Goal: Use online tool/utility: Utilize a website feature to perform a specific function

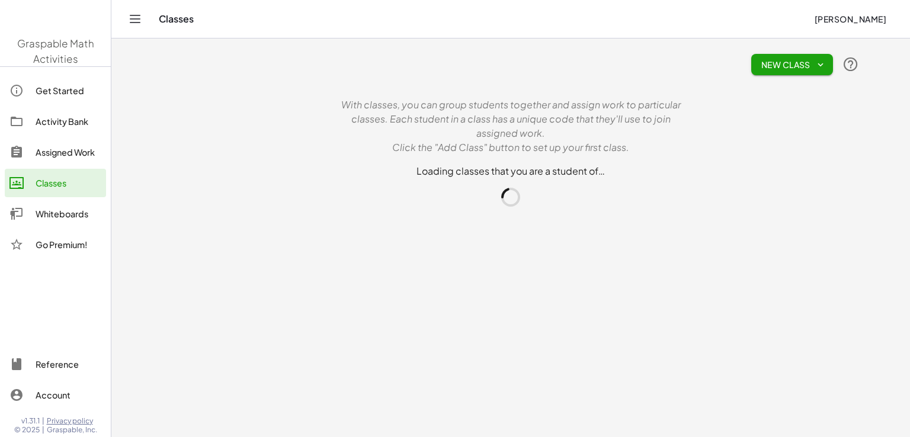
click at [169, 269] on main "New Class With classes, you can group students together and assign work to part…" at bounding box center [510, 218] width 798 height 437
click at [52, 95] on div "Get Started" at bounding box center [69, 90] width 66 height 14
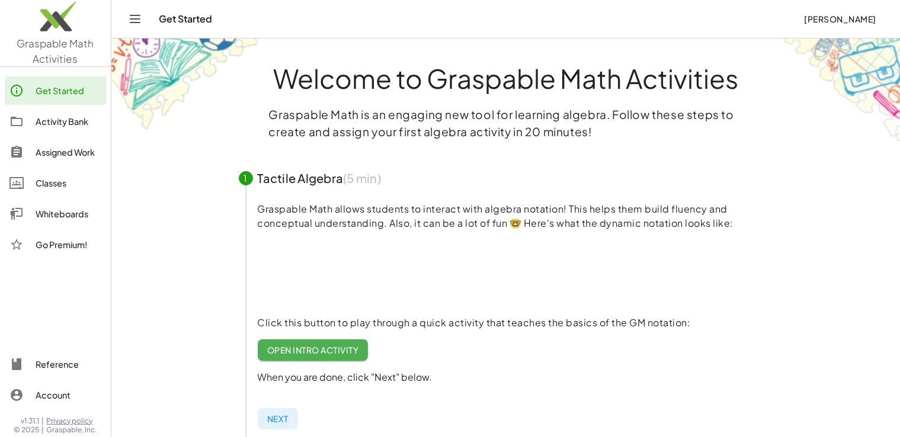
click at [91, 41] on img at bounding box center [55, 19] width 111 height 50
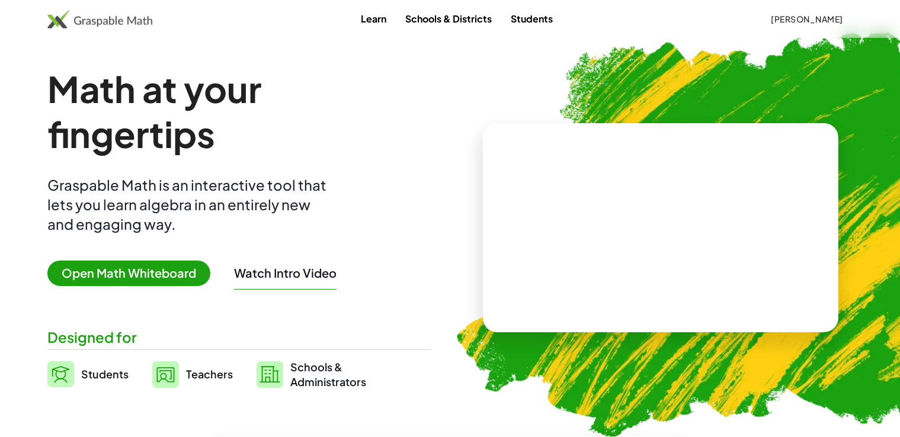
click at [150, 266] on span "Open Math Whiteboard" at bounding box center [128, 273] width 163 height 25
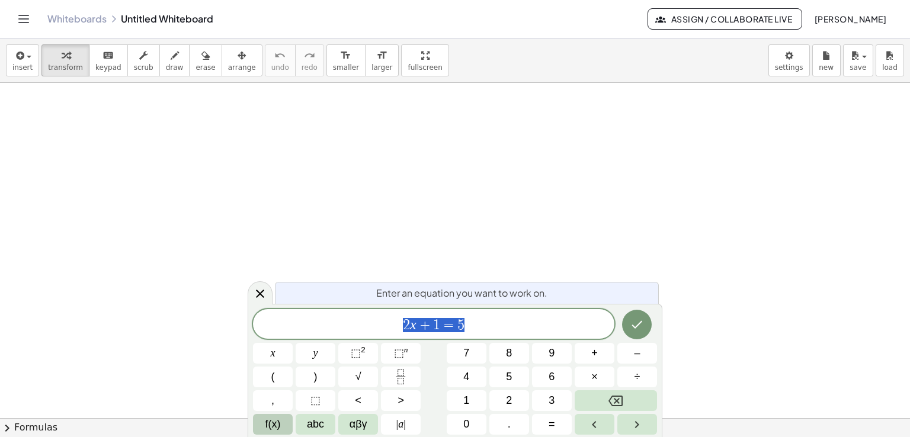
click at [268, 420] on span "f(x)" at bounding box center [272, 424] width 15 height 16
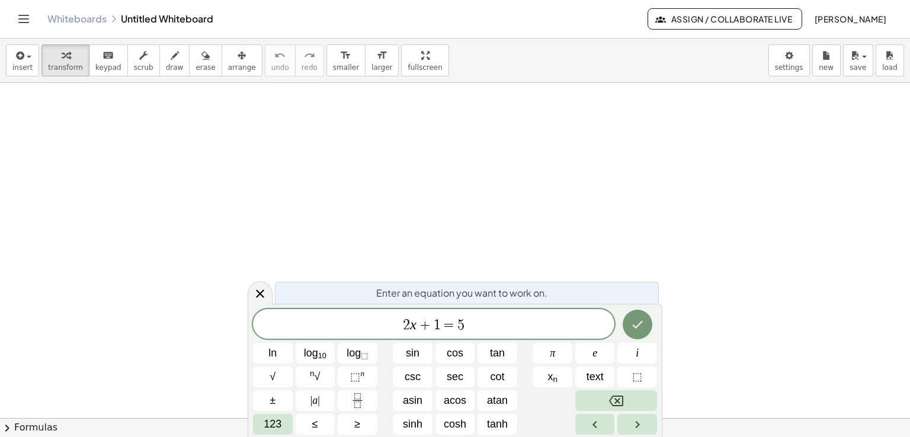
click at [654, 326] on div at bounding box center [637, 324] width 40 height 31
click at [644, 320] on button "Done" at bounding box center [637, 325] width 30 height 30
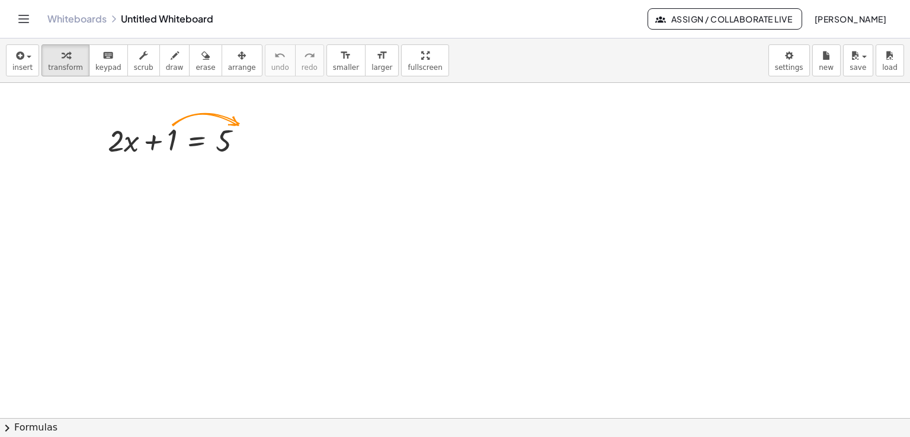
click at [20, 431] on button "chevron_right Formulas" at bounding box center [455, 427] width 910 height 19
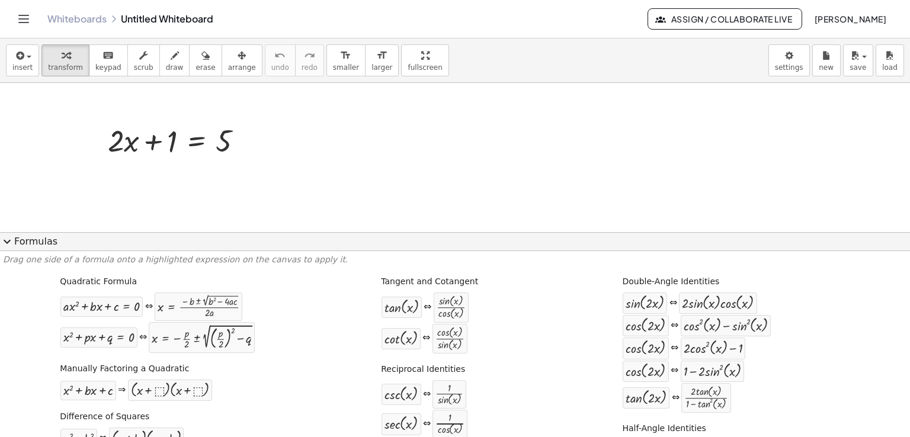
click at [21, 243] on button "expand_more Formulas" at bounding box center [455, 241] width 910 height 19
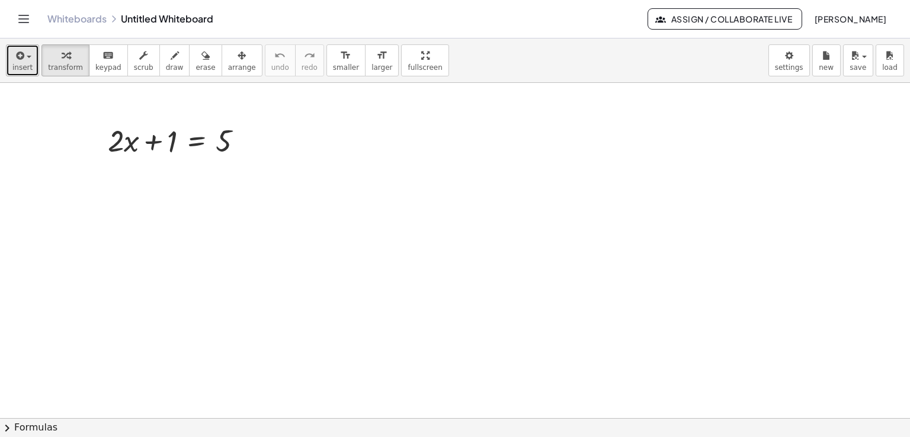
click at [27, 67] on span "insert" at bounding box center [22, 67] width 20 height 8
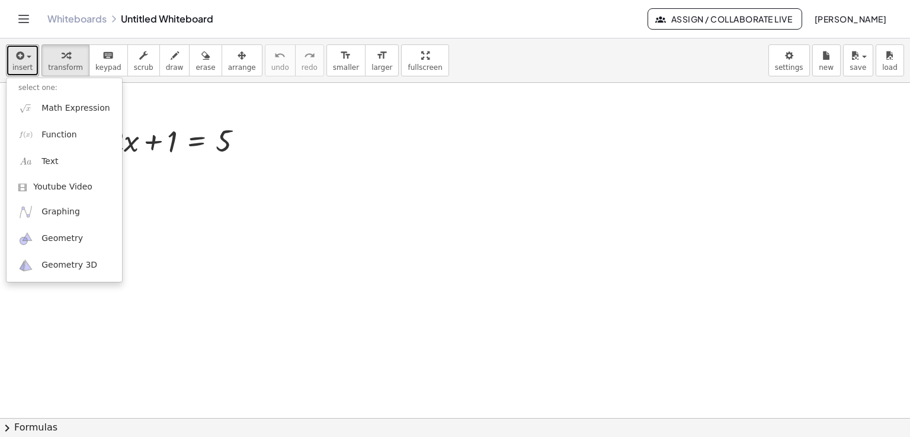
click at [400, 200] on div at bounding box center [455, 418] width 910 height 671
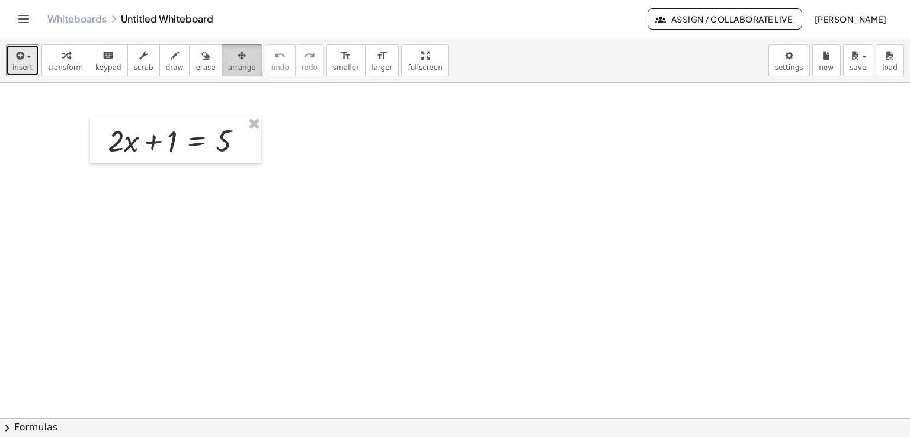
click at [228, 66] on span "arrange" at bounding box center [242, 67] width 28 height 8
click at [25, 60] on div "button" at bounding box center [22, 55] width 20 height 14
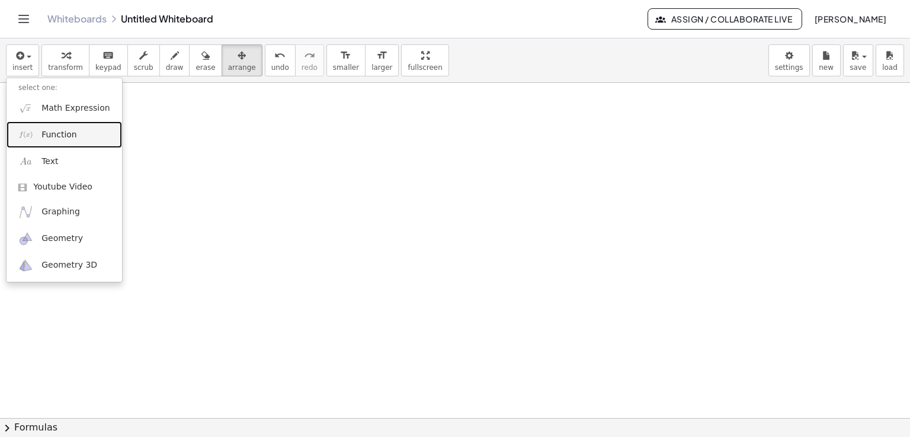
click at [97, 126] on link "Function" at bounding box center [64, 134] width 115 height 27
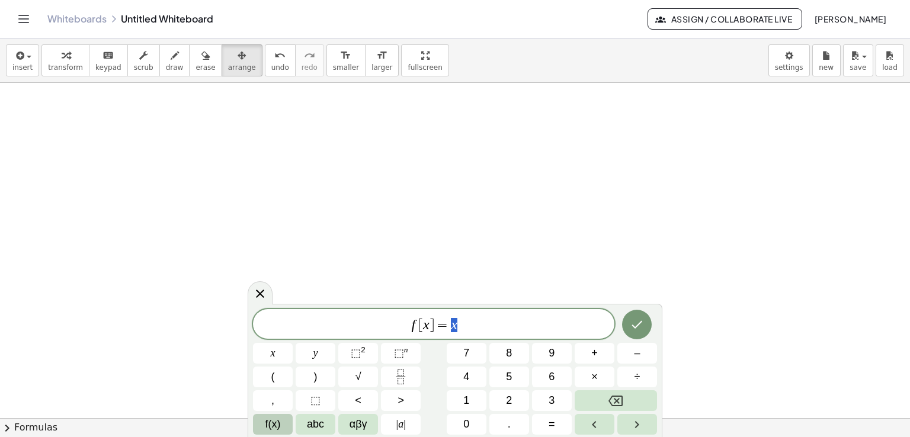
click at [280, 430] on button "f(x)" at bounding box center [273, 424] width 40 height 21
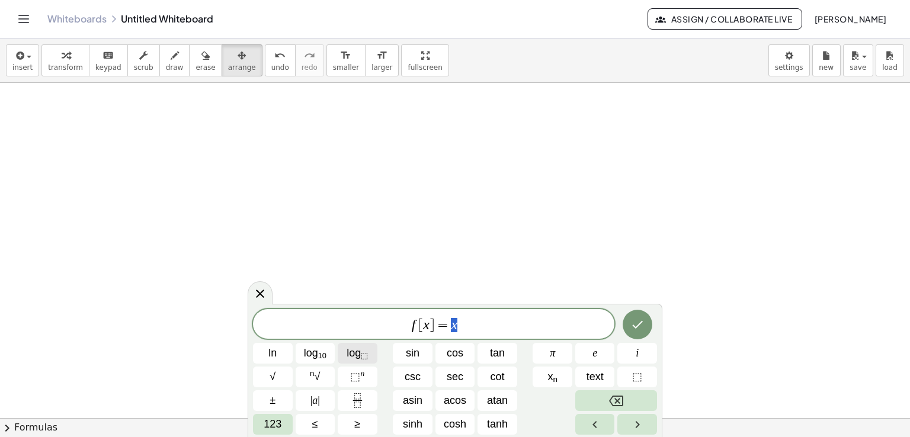
click at [360, 354] on span "log ⬚" at bounding box center [356, 353] width 21 height 16
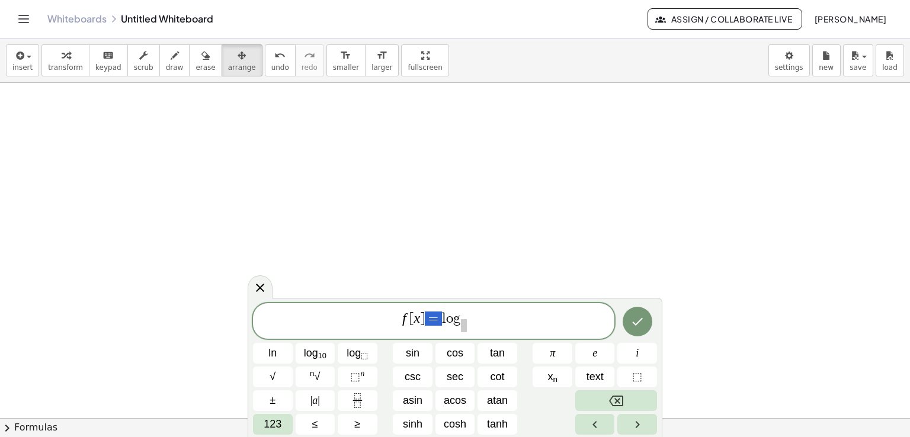
drag, startPoint x: 442, startPoint y: 318, endPoint x: 377, endPoint y: 307, distance: 66.0
click at [377, 307] on div "***** f [ x ] = l o g ​" at bounding box center [433, 321] width 361 height 36
click at [445, 326] on span "​" at bounding box center [443, 325] width 6 height 13
click at [454, 323] on span "l o g 3 ​ ​" at bounding box center [433, 321] width 361 height 23
click at [646, 313] on button "Done" at bounding box center [637, 322] width 30 height 30
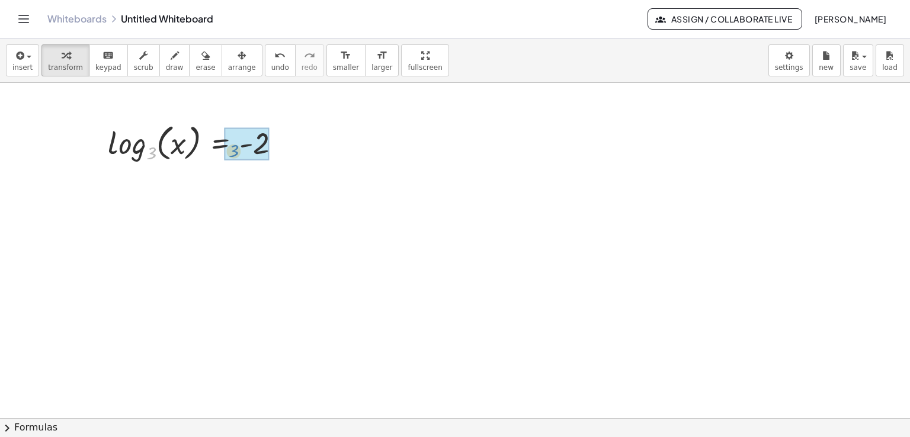
drag, startPoint x: 152, startPoint y: 152, endPoint x: 235, endPoint y: 150, distance: 82.3
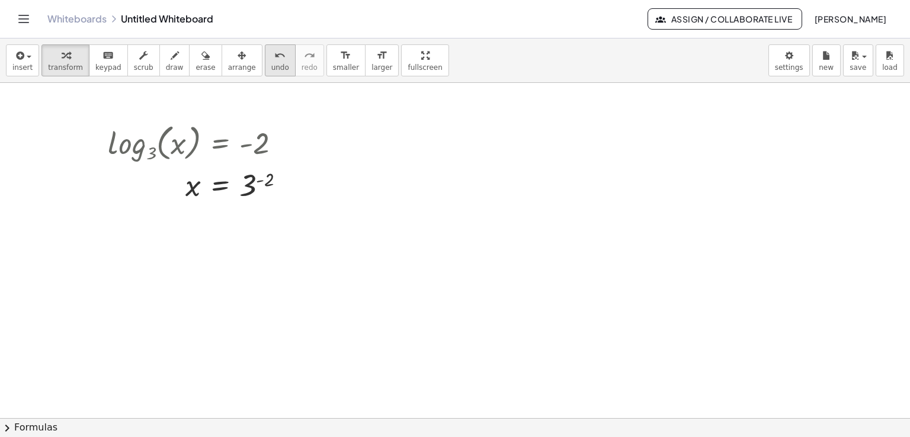
click at [271, 55] on div "undo" at bounding box center [280, 55] width 18 height 14
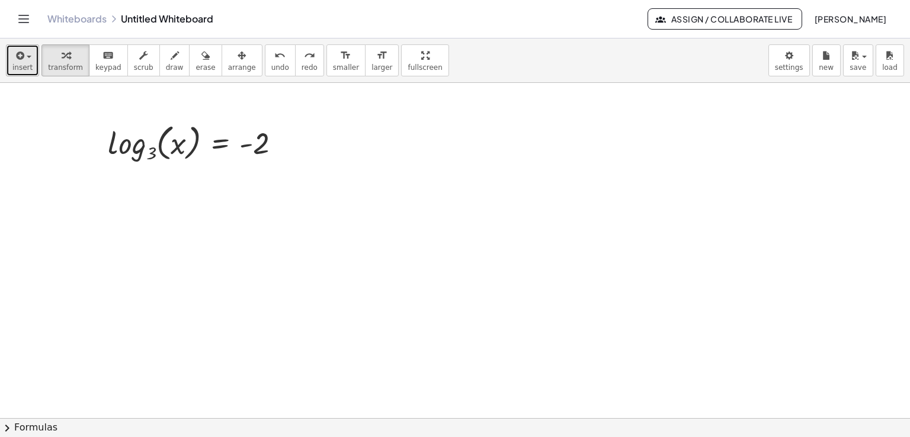
click at [33, 73] on button "insert" at bounding box center [22, 60] width 33 height 32
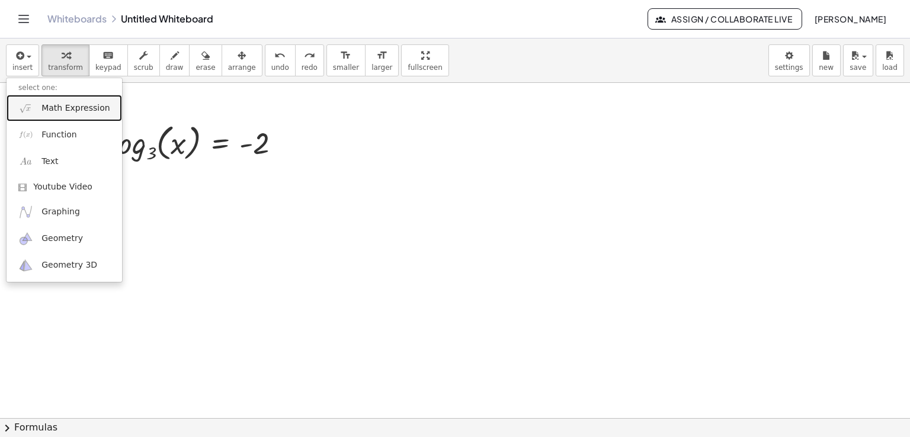
click at [64, 108] on span "Math Expression" at bounding box center [75, 108] width 68 height 12
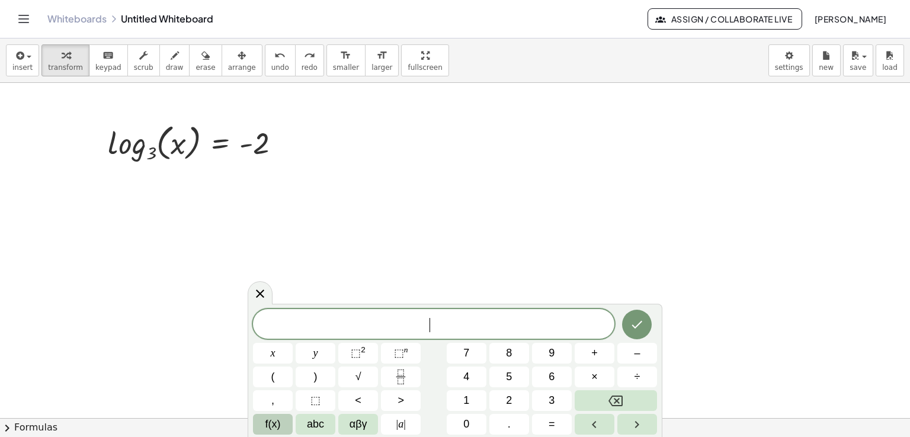
click at [265, 428] on span "f(x)" at bounding box center [272, 424] width 15 height 16
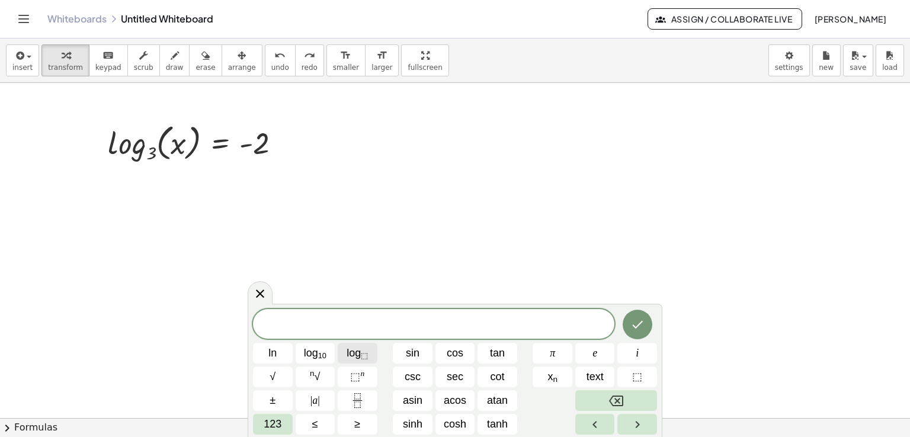
click at [356, 358] on span "log ⬚" at bounding box center [356, 353] width 21 height 16
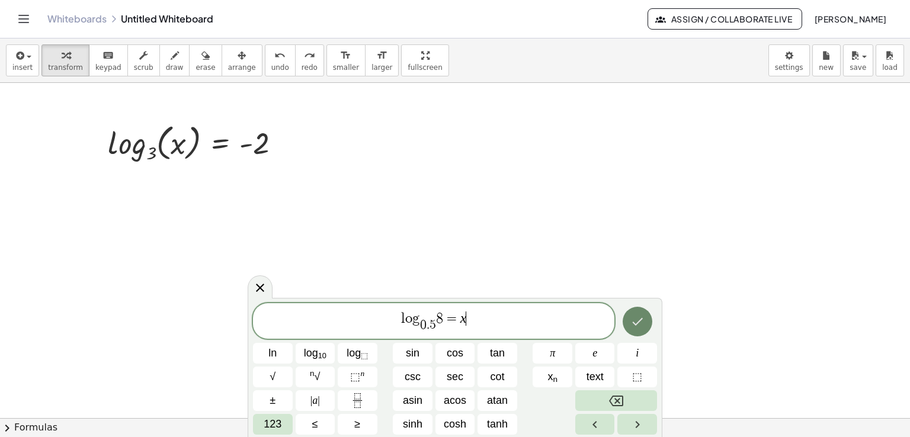
click at [630, 317] on icon "Done" at bounding box center [637, 321] width 14 height 14
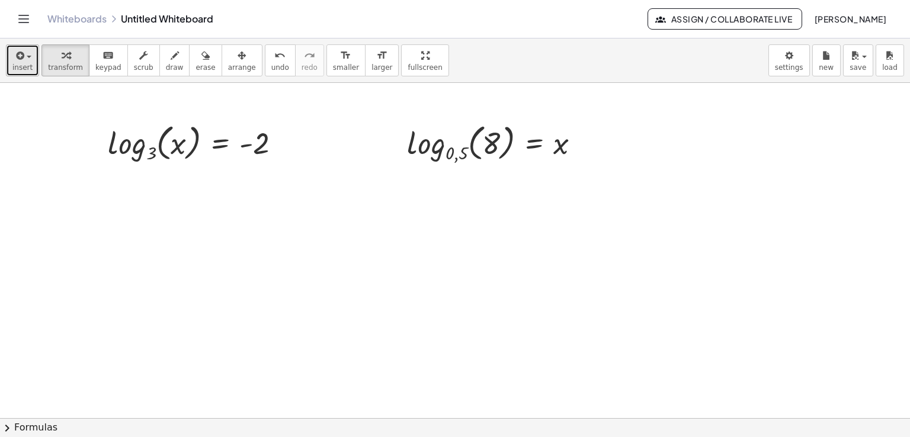
click at [26, 63] on span "insert" at bounding box center [22, 67] width 20 height 8
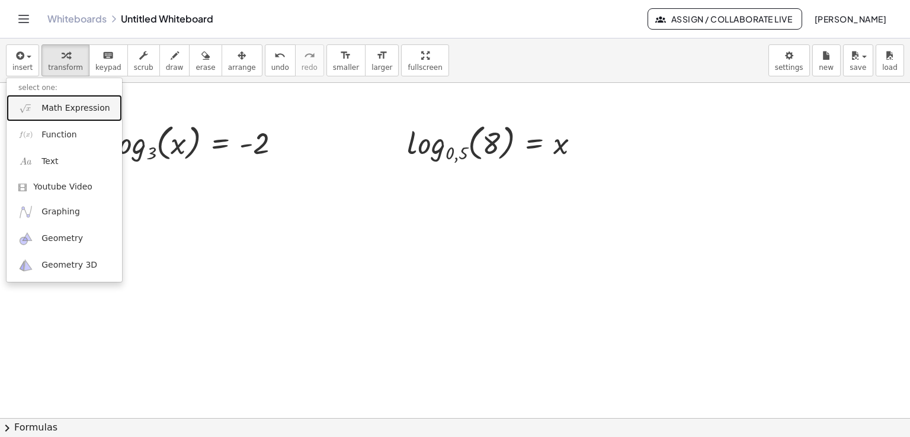
click at [50, 112] on span "Math Expression" at bounding box center [75, 108] width 68 height 12
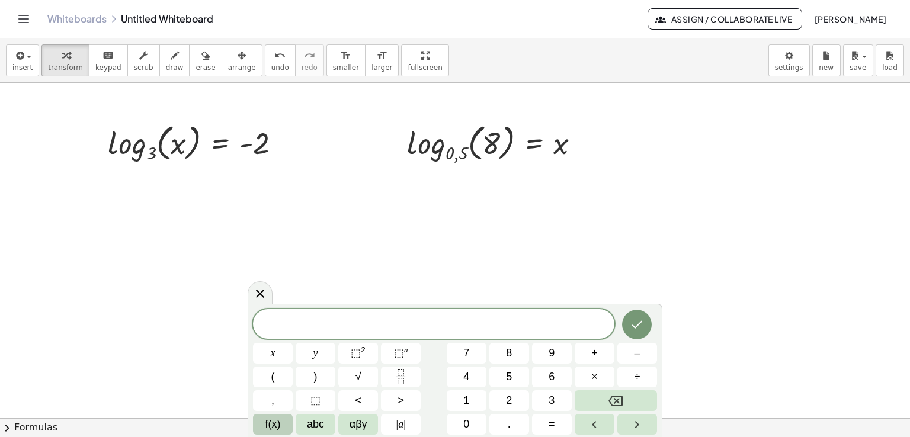
click at [282, 419] on button "f(x)" at bounding box center [273, 424] width 40 height 21
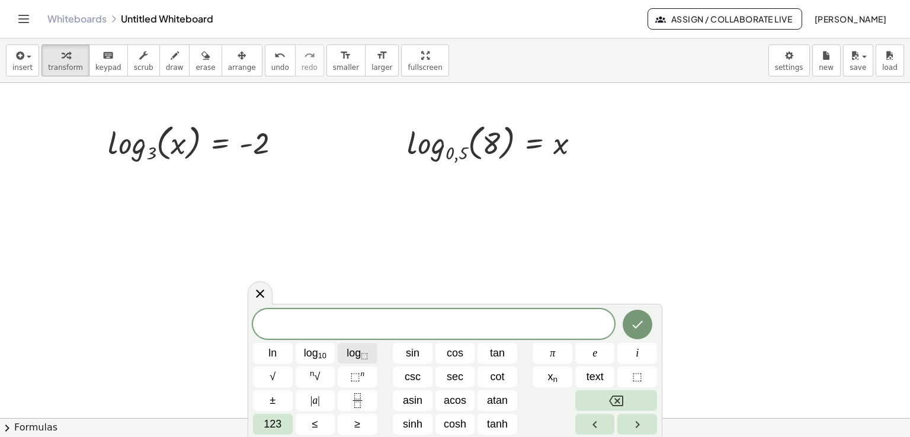
click at [366, 355] on sub "⬚" at bounding box center [364, 355] width 7 height 9
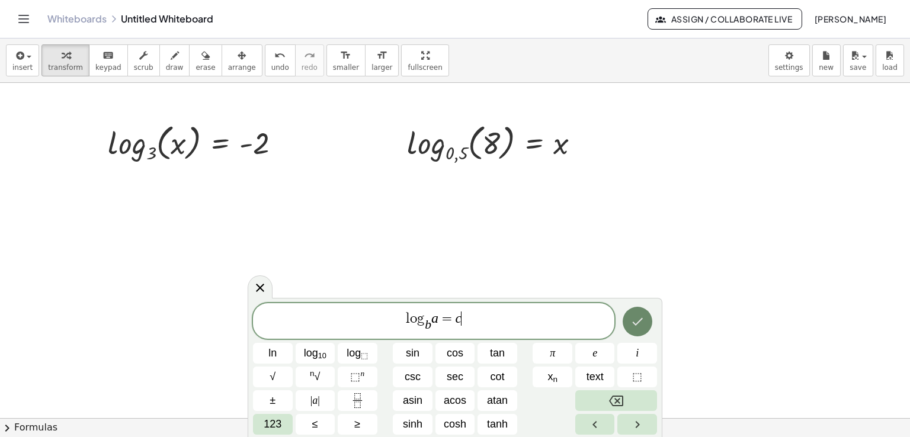
click at [641, 320] on icon "Done" at bounding box center [637, 321] width 14 height 14
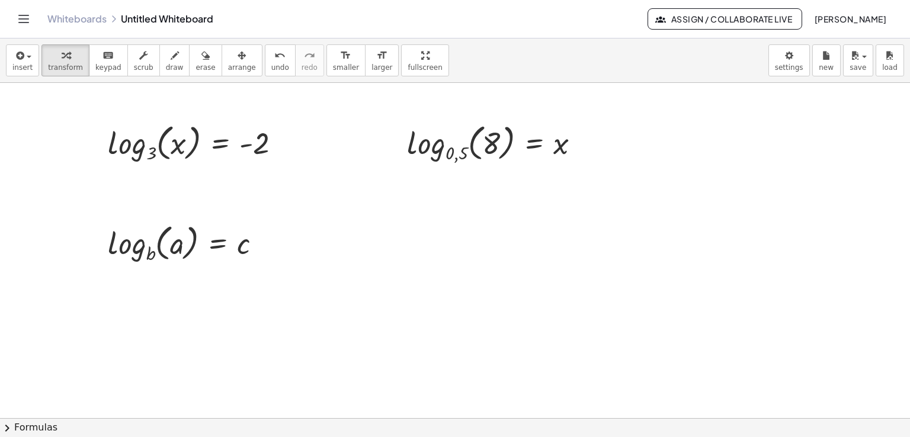
click at [31, 81] on div "insert select one: Math Expression Function Text Youtube Video Graphing Geometr…" at bounding box center [455, 60] width 910 height 44
click at [27, 64] on span "insert" at bounding box center [22, 67] width 20 height 8
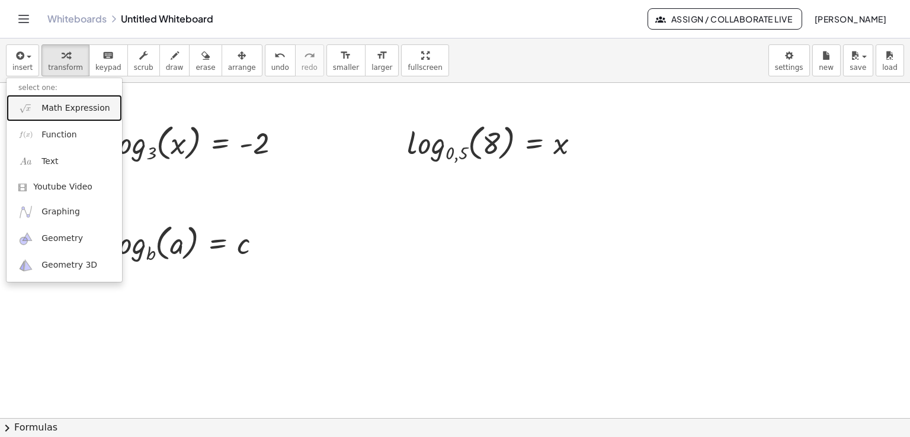
click at [52, 105] on span "Math Expression" at bounding box center [75, 108] width 68 height 12
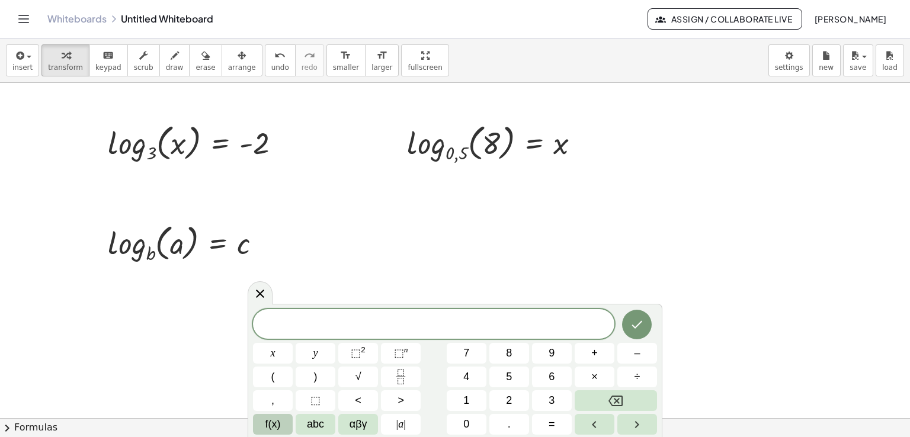
click at [270, 432] on span "f(x)" at bounding box center [272, 424] width 15 height 16
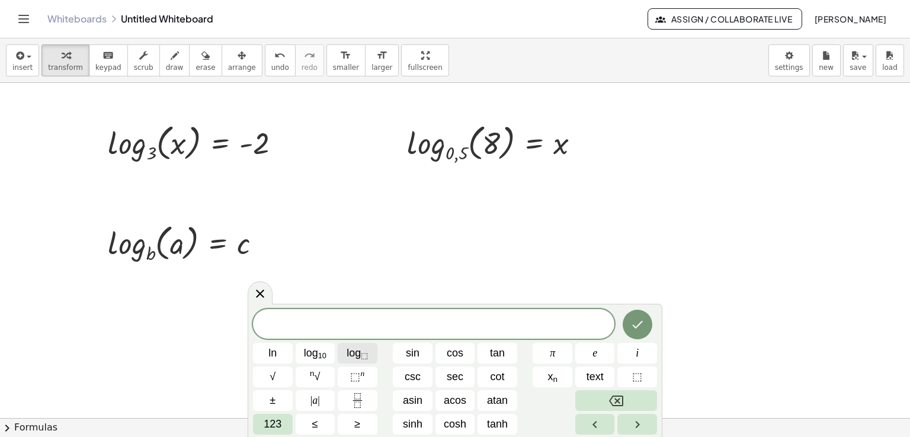
click at [367, 354] on button "log ⬚" at bounding box center [358, 353] width 40 height 21
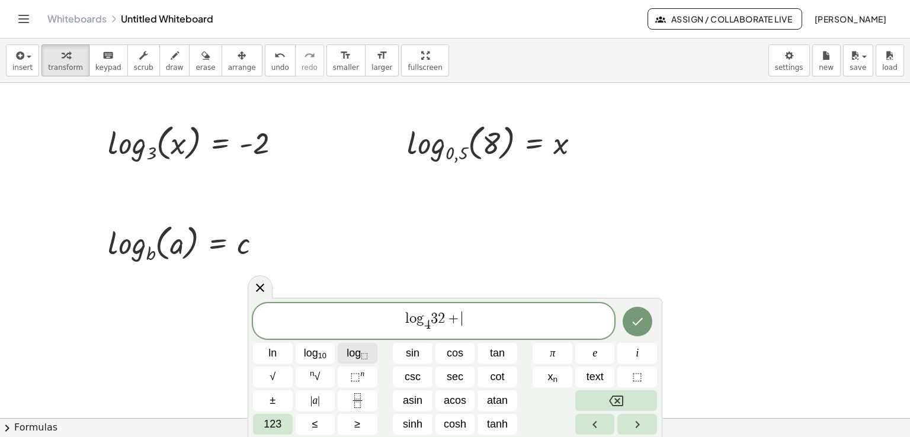
click at [351, 352] on span "log ⬚" at bounding box center [356, 353] width 21 height 16
click at [518, 322] on span "l o g 4 ​ 3 2 + l o g 2 5 ​ 1 2 5 ​" at bounding box center [433, 321] width 361 height 23
click at [637, 313] on button "Done" at bounding box center [637, 322] width 30 height 30
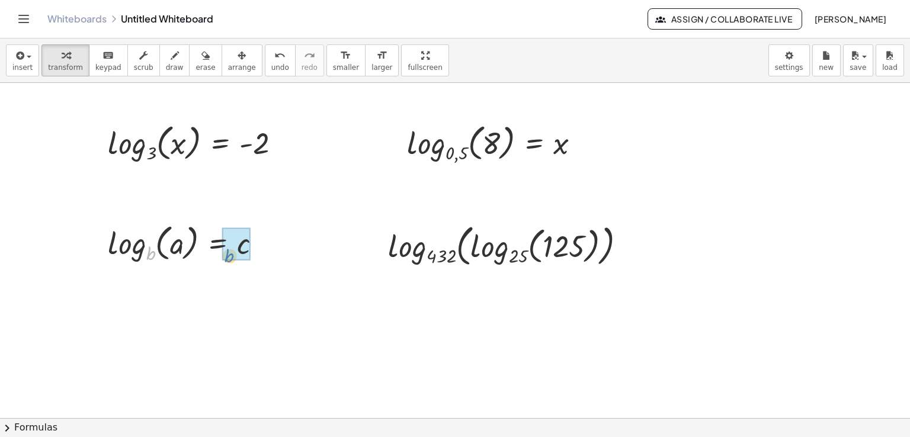
drag, startPoint x: 150, startPoint y: 255, endPoint x: 230, endPoint y: 257, distance: 79.4
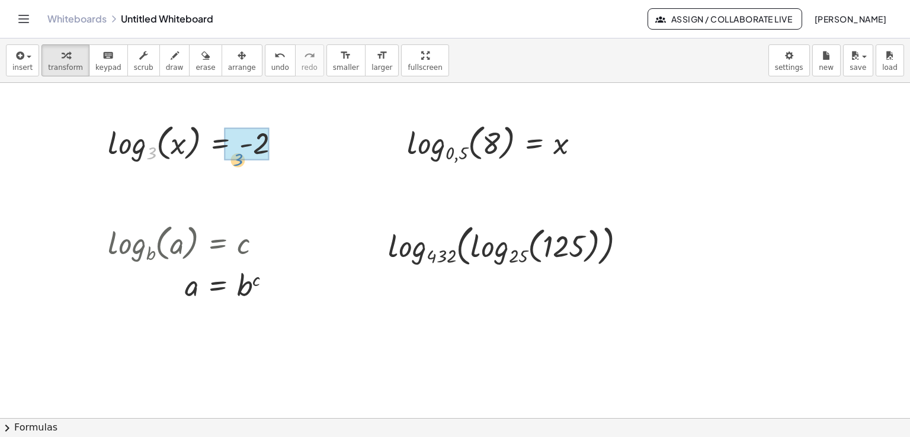
drag, startPoint x: 153, startPoint y: 157, endPoint x: 238, endPoint y: 159, distance: 85.3
click at [251, 191] on div at bounding box center [201, 184] width 199 height 39
click at [251, 190] on div at bounding box center [215, 184] width 226 height 39
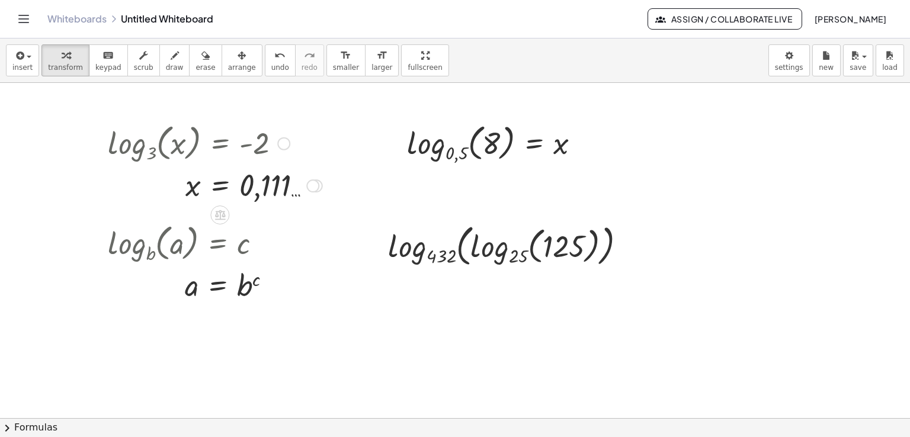
click at [317, 181] on div at bounding box center [312, 185] width 13 height 13
click at [274, 60] on icon "undo" at bounding box center [279, 56] width 11 height 14
drag, startPoint x: 454, startPoint y: 151, endPoint x: 544, endPoint y: 153, distance: 89.4
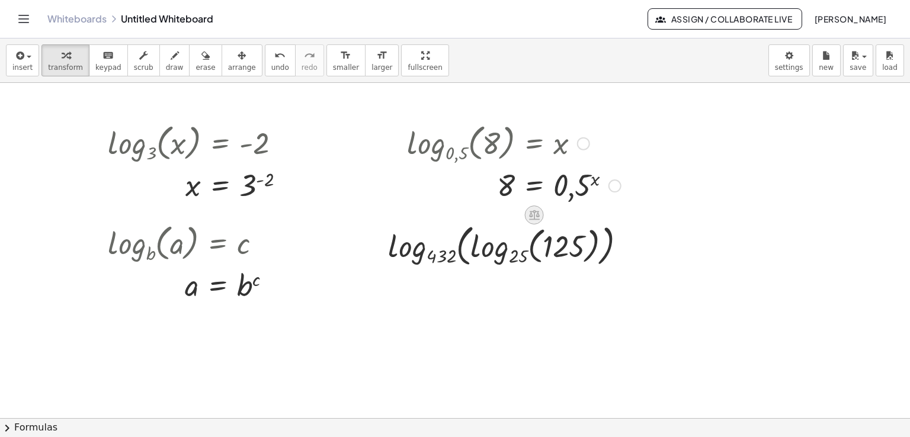
click at [529, 212] on icon at bounding box center [534, 214] width 12 height 12
click at [509, 185] on div at bounding box center [514, 184] width 226 height 39
click at [505, 186] on div at bounding box center [514, 184] width 226 height 39
click at [534, 214] on icon at bounding box center [534, 215] width 11 height 10
drag, startPoint x: 543, startPoint y: 256, endPoint x: 550, endPoint y: 240, distance: 17.3
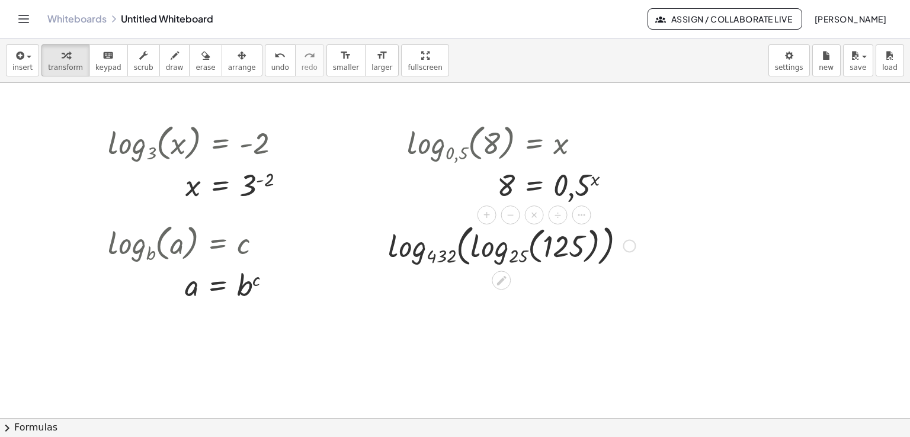
click at [544, 256] on div at bounding box center [511, 245] width 259 height 50
click at [517, 258] on div at bounding box center [511, 245] width 259 height 50
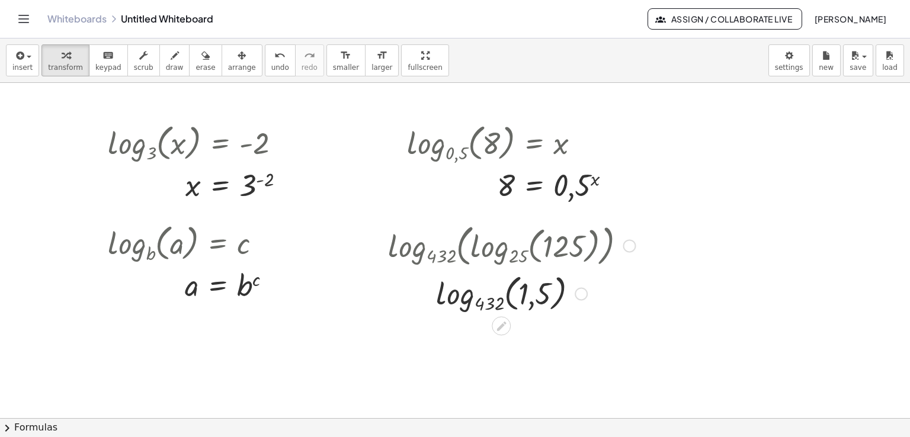
click at [516, 304] on div at bounding box center [511, 293] width 259 height 46
click at [512, 300] on div at bounding box center [511, 293] width 259 height 46
click at [519, 299] on div at bounding box center [511, 293] width 259 height 46
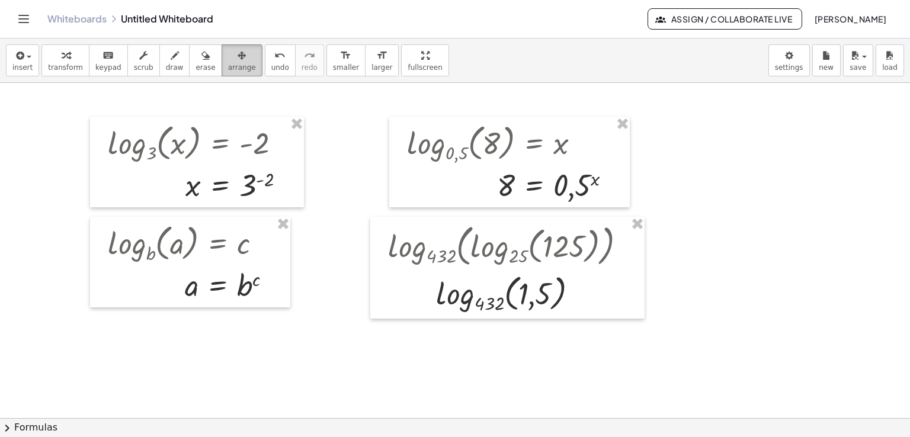
click at [226, 62] on button "arrange" at bounding box center [241, 60] width 41 height 32
